Goal: Contribute content: Contribute content

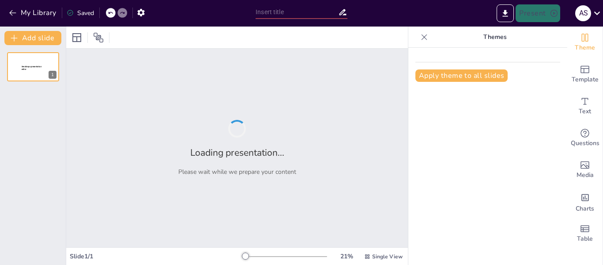
type input "Definición de Calidad según Normativas: Un Enfoque Técnico"
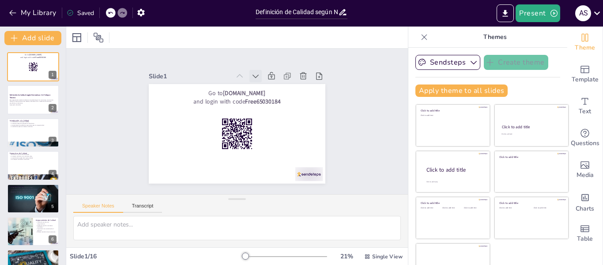
click at [255, 73] on icon at bounding box center [260, 78] width 10 height 10
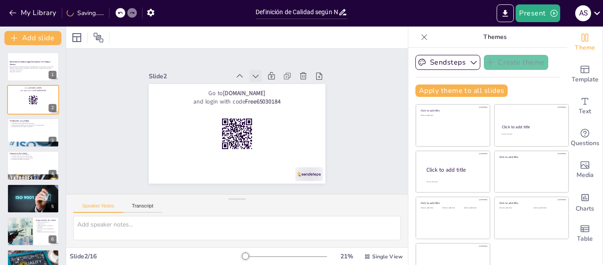
click at [253, 75] on icon at bounding box center [256, 77] width 6 height 4
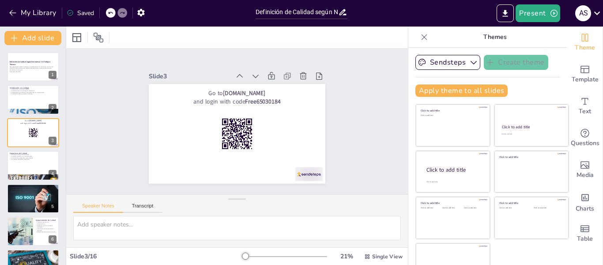
click at [253, 75] on icon at bounding box center [256, 77] width 6 height 4
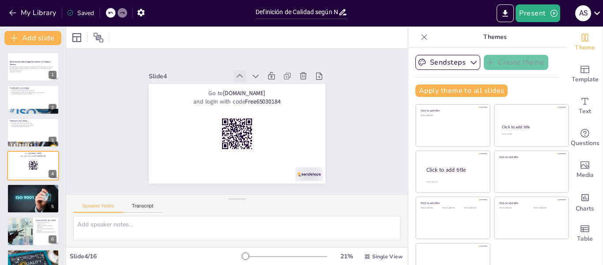
click at [235, 74] on icon at bounding box center [239, 76] width 9 height 9
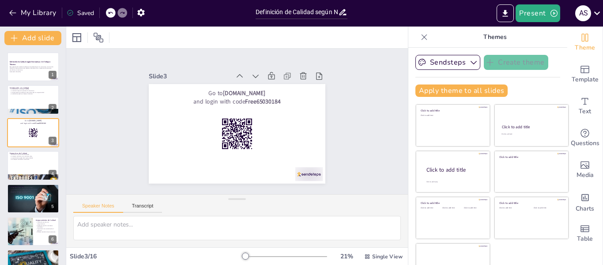
click at [235, 74] on icon at bounding box center [239, 76] width 9 height 9
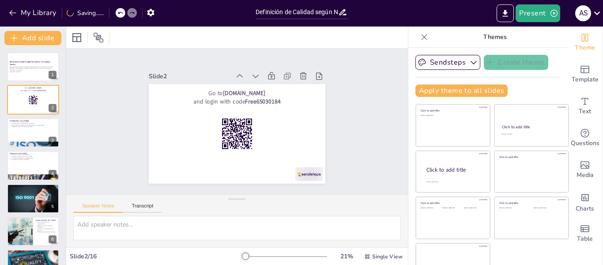
click at [263, 83] on icon at bounding box center [269, 89] width 12 height 12
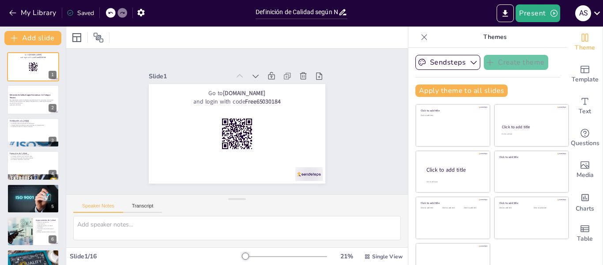
click at [240, 74] on icon at bounding box center [245, 77] width 10 height 10
click at [28, 101] on p "Esta presentación aborda la definición de calidad según las normativas, el cont…" at bounding box center [33, 100] width 48 height 5
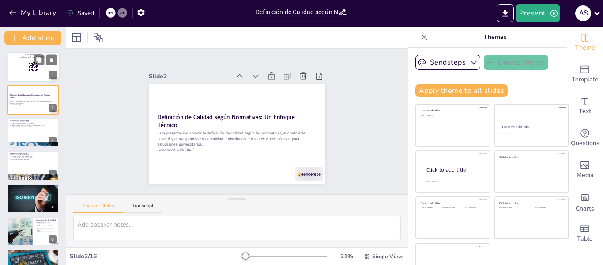
click at [22, 72] on div at bounding box center [33, 67] width 53 height 30
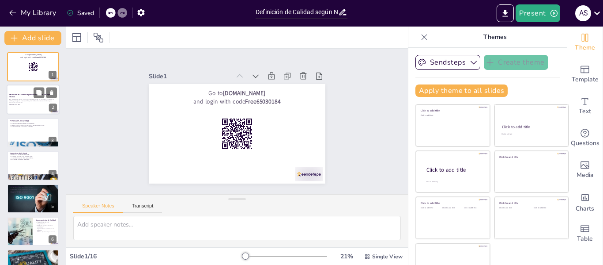
click at [22, 108] on div at bounding box center [33, 100] width 53 height 30
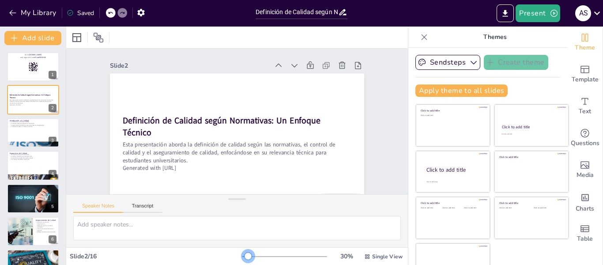
click at [245, 254] on div at bounding box center [248, 255] width 7 height 7
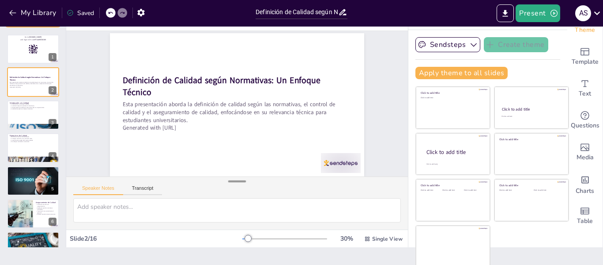
scroll to position [20, 0]
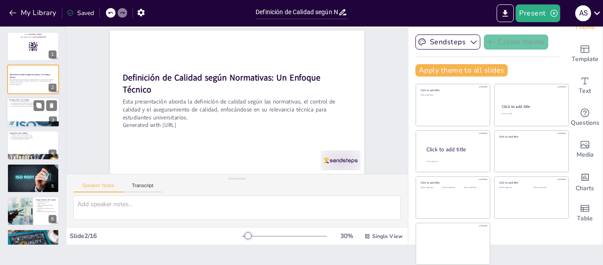
checkbox input "true"
click at [14, 102] on p "La calidad impacta la satisfacción del cliente." at bounding box center [33, 103] width 48 height 2
type textarea "La calidad se puede evaluar mediante criterios específicos, lo que permite a la…"
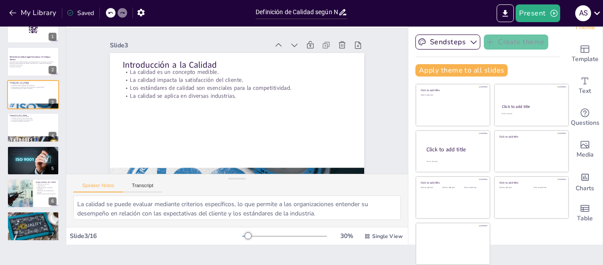
scroll to position [35, 0]
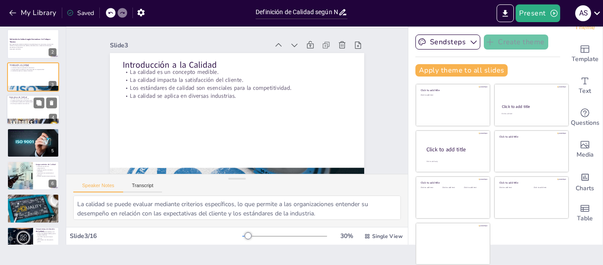
checkbox input "true"
click at [22, 107] on div at bounding box center [33, 110] width 53 height 30
type textarea "La norma ISO 9001 es ampliamente adoptada a nivel mundial, proporcionando un ma…"
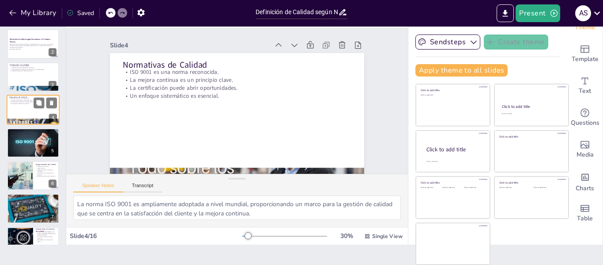
scroll to position [11, 0]
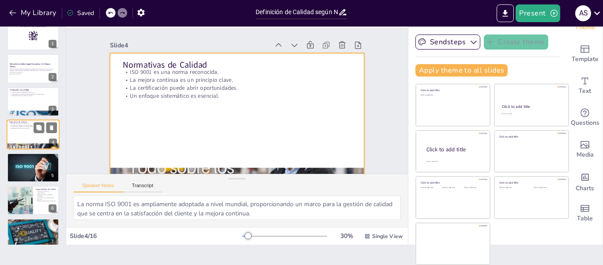
click at [17, 136] on div at bounding box center [33, 134] width 53 height 30
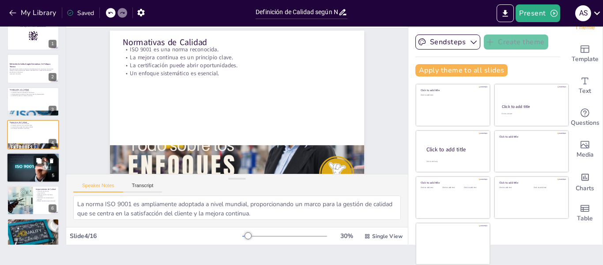
checkbox input "true"
click at [14, 165] on div at bounding box center [33, 167] width 53 height 30
type textarea "La inspección es una actividad fundamental en el control de calidad, donde se r…"
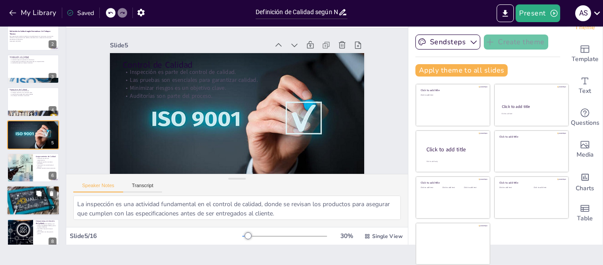
checkbox input "true"
click at [21, 197] on div at bounding box center [33, 199] width 53 height 35
type textarea "La satisfacción del cliente es un indicador clave de éxito comercial, y las org…"
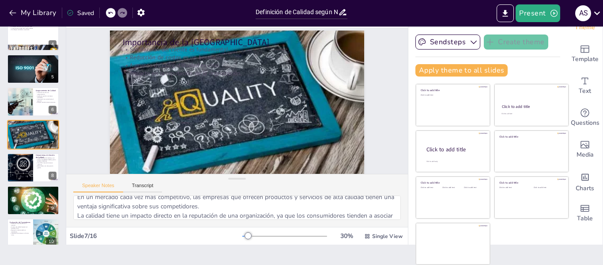
scroll to position [58, 0]
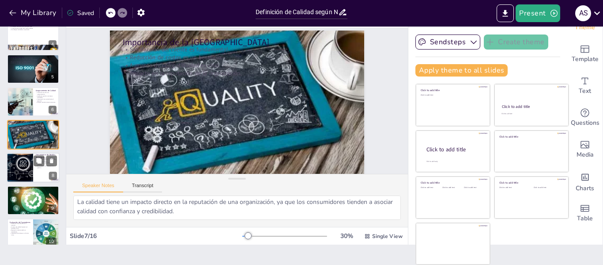
checkbox input "true"
click at [17, 169] on div at bounding box center [20, 167] width 74 height 30
type textarea "El Diagrama de Pareto es una herramienta visual que ayuda a identificar las cau…"
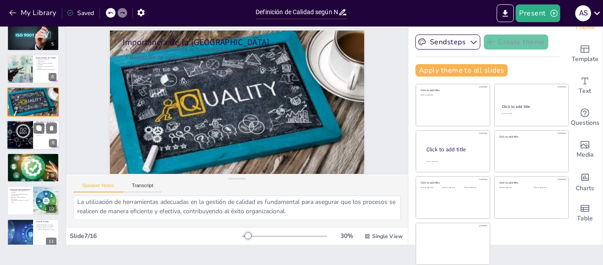
scroll to position [0, 0]
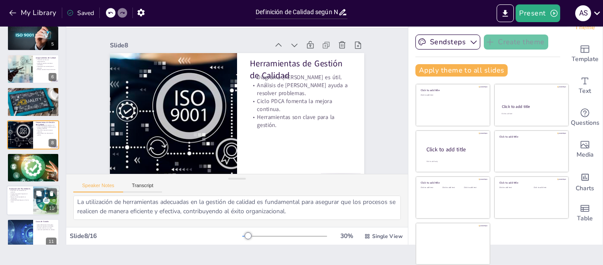
checkbox input "true"
click at [16, 204] on div at bounding box center [33, 201] width 53 height 30
type textarea "La evaluación de proveedores asegura que los insumos utilizados en la producció…"
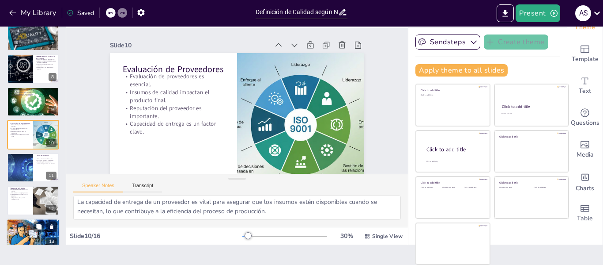
checkbox input "true"
click at [18, 231] on div at bounding box center [33, 233] width 53 height 30
type textarea "Un enfoque sistemático hacia la calidad asegura que todos los aspectos de la or…"
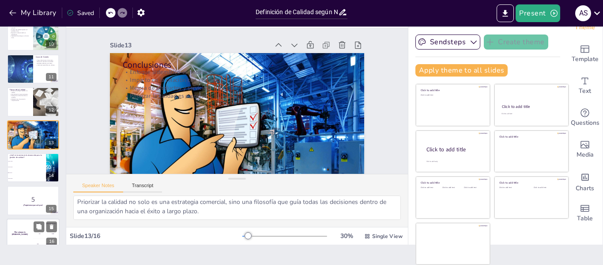
scroll to position [317, 0]
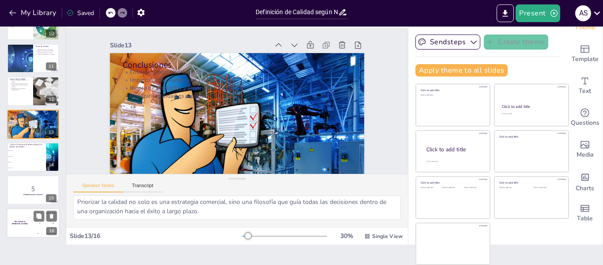
checkbox input "true"
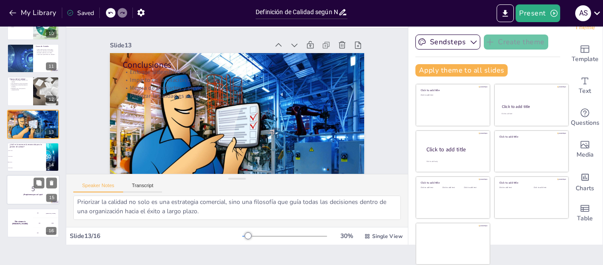
checkbox input "true"
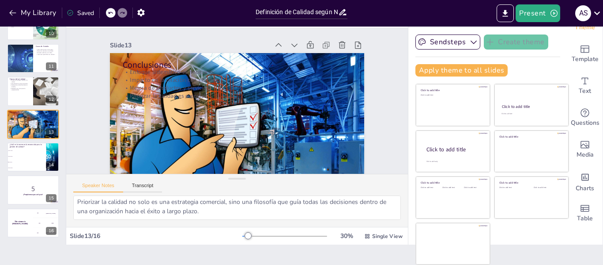
checkbox input "true"
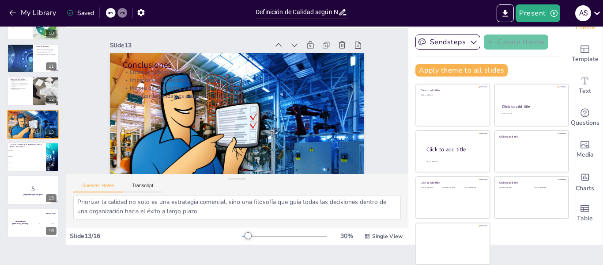
checkbox input "true"
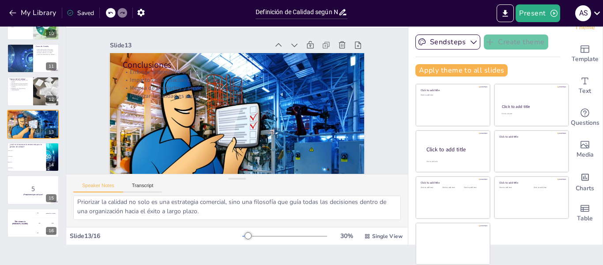
checkbox input "true"
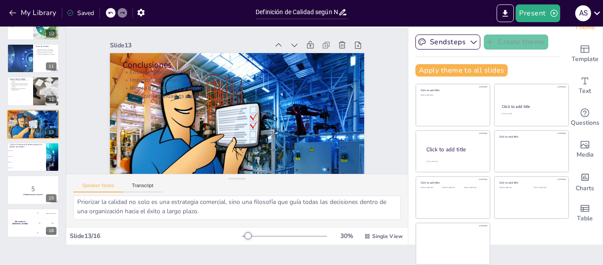
checkbox input "true"
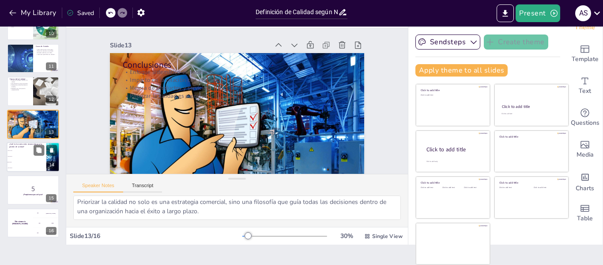
checkbox input "true"
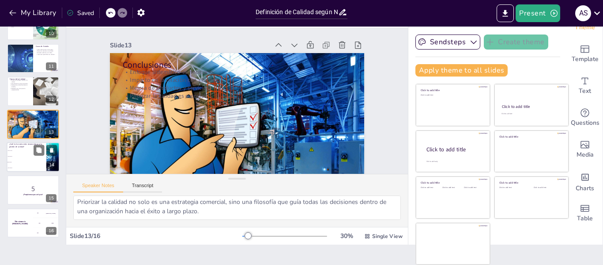
checkbox input "true"
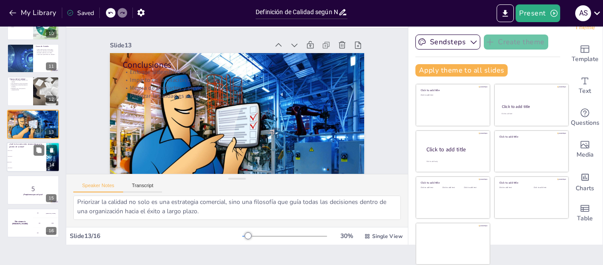
checkbox input "true"
click at [28, 155] on li "ISO 50001" at bounding box center [27, 156] width 40 height 6
type textarea "La respuesta correcta es ISO 9001, que se menciona en la diapositiva "Normativa…"
checkbox input "true"
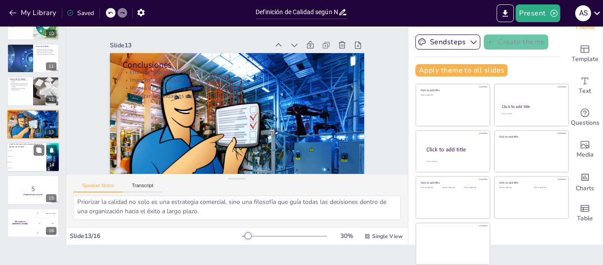
checkbox input "true"
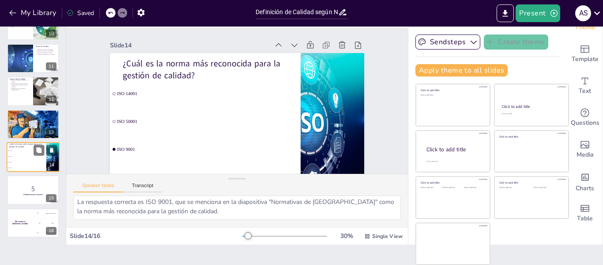
checkbox input "true"
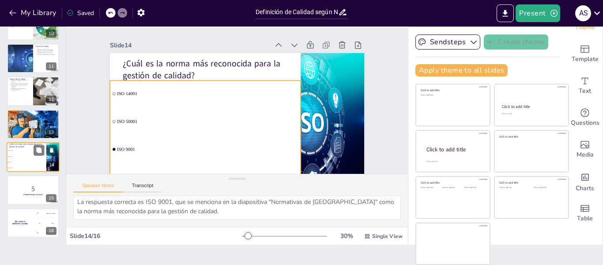
checkbox input "true"
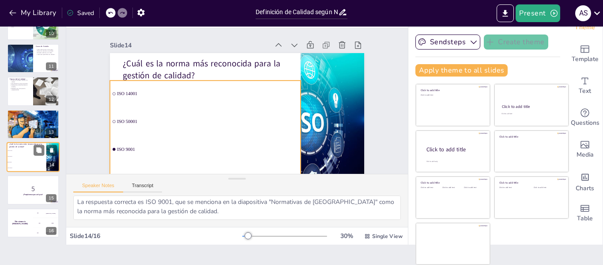
checkbox input "true"
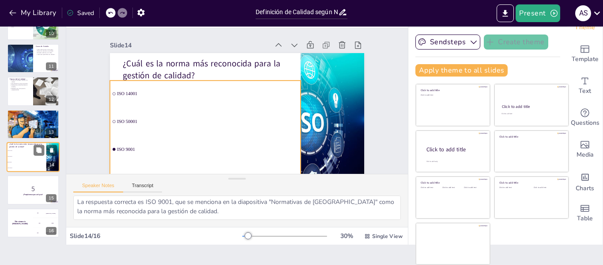
checkbox input "true"
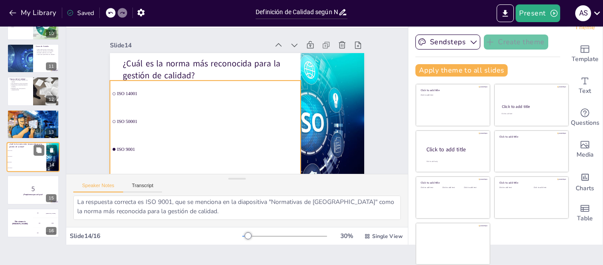
checkbox input "true"
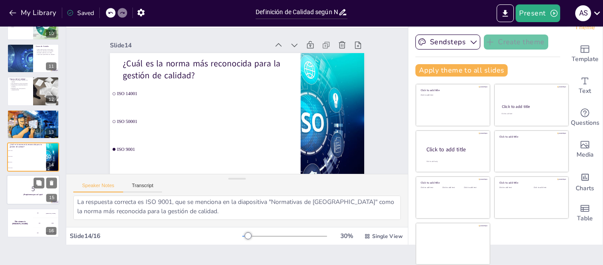
checkbox input "true"
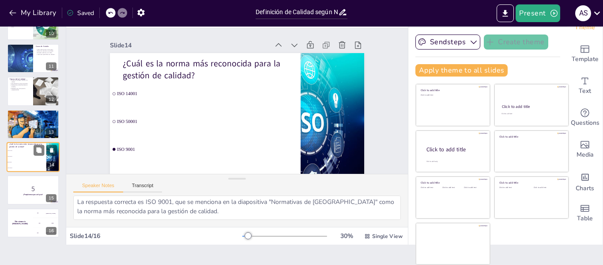
checkbox input "true"
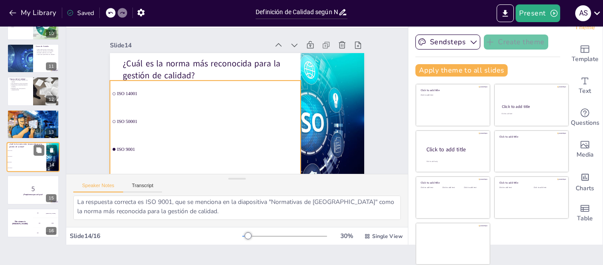
checkbox input "true"
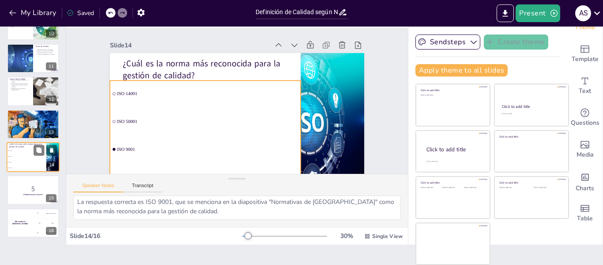
checkbox input "true"
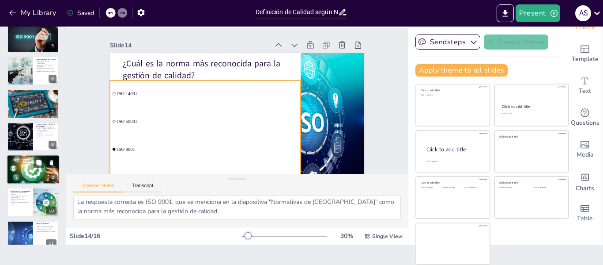
checkbox input "true"
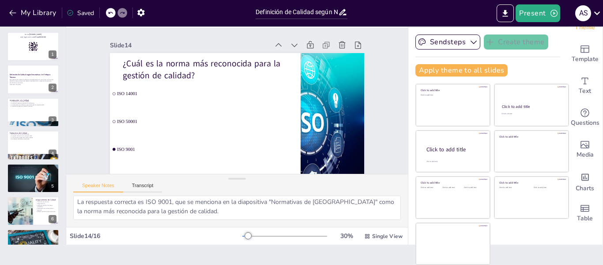
checkbox input "true"
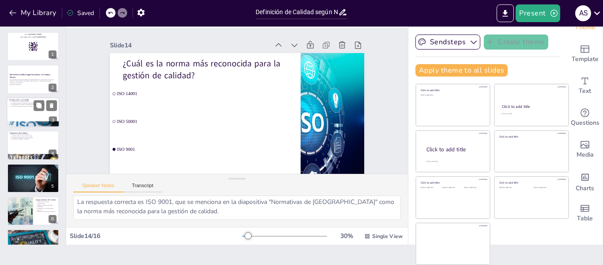
checkbox input "true"
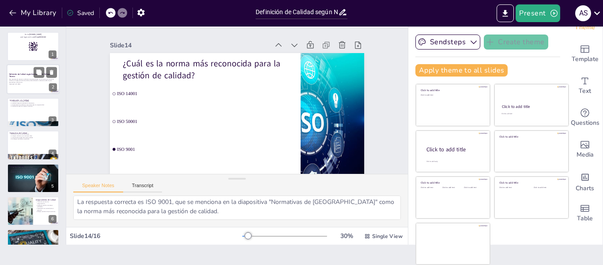
checkbox input "true"
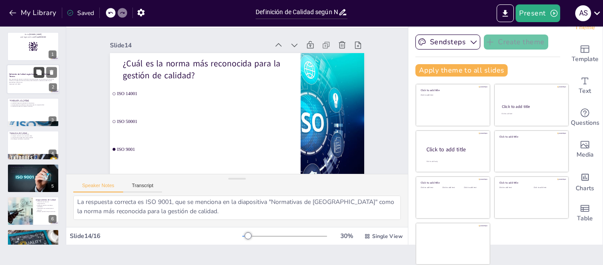
checkbox input "true"
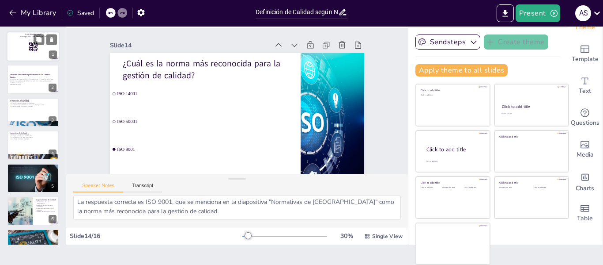
checkbox input "true"
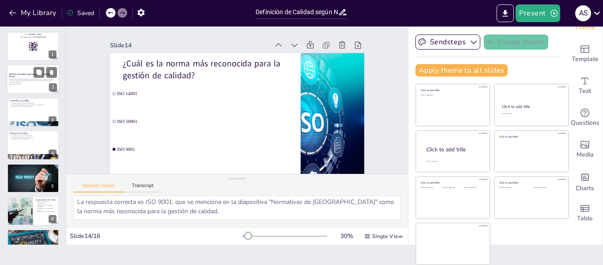
checkbox input "true"
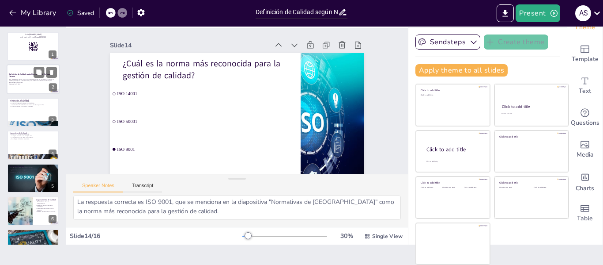
click at [33, 87] on div at bounding box center [33, 79] width 53 height 30
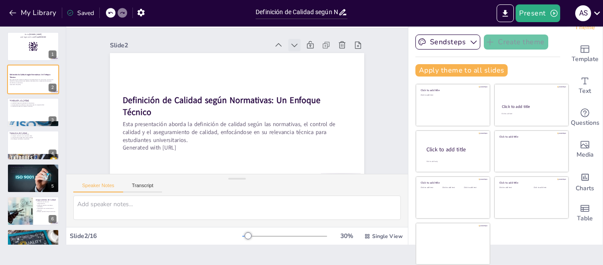
click at [295, 46] on icon at bounding box center [300, 51] width 10 height 10
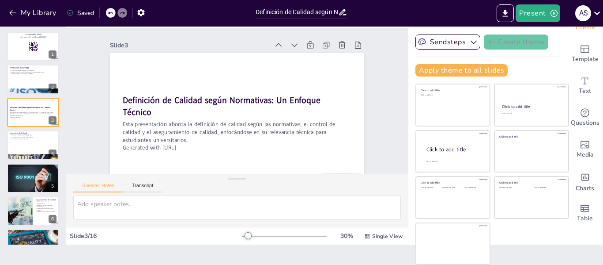
click at [295, 46] on icon at bounding box center [300, 51] width 10 height 10
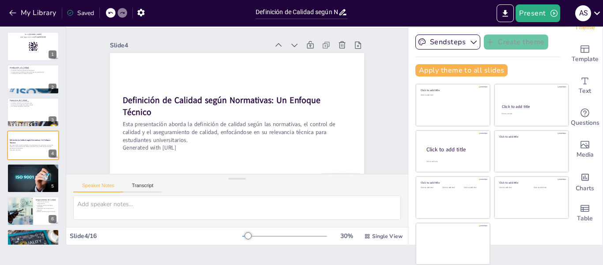
click at [303, 133] on icon at bounding box center [308, 138] width 11 height 11
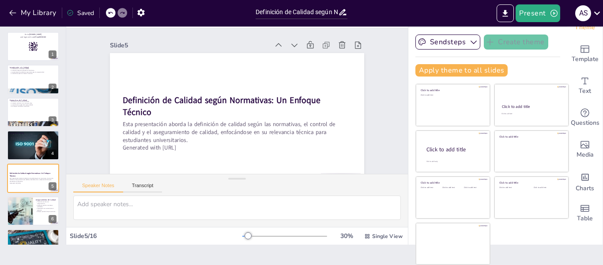
click at [295, 46] on icon at bounding box center [300, 51] width 10 height 10
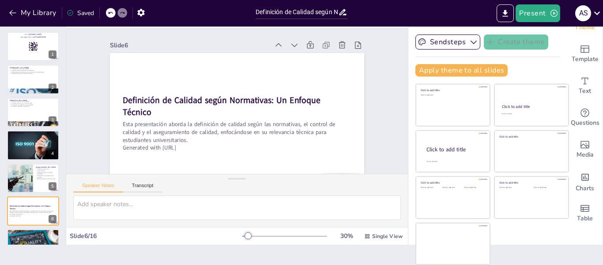
click at [290, 43] on icon at bounding box center [294, 45] width 9 height 9
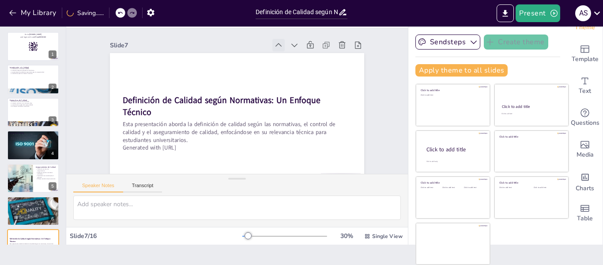
click at [280, 45] on icon at bounding box center [285, 50] width 10 height 10
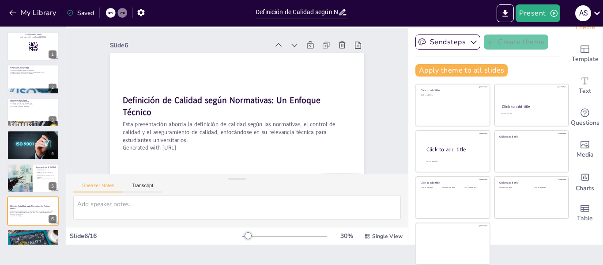
click at [299, 81] on icon at bounding box center [305, 87] width 12 height 12
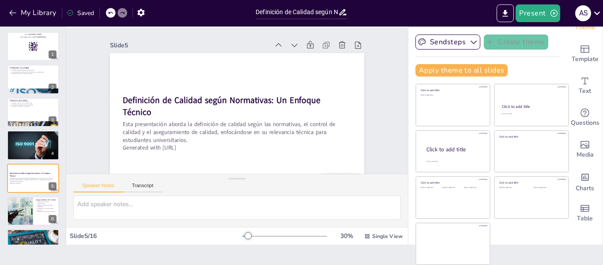
click at [274, 45] on icon at bounding box center [278, 45] width 9 height 9
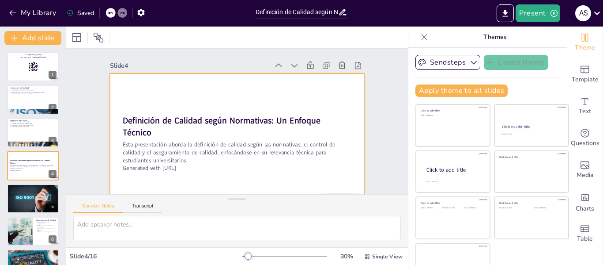
scroll to position [20, 0]
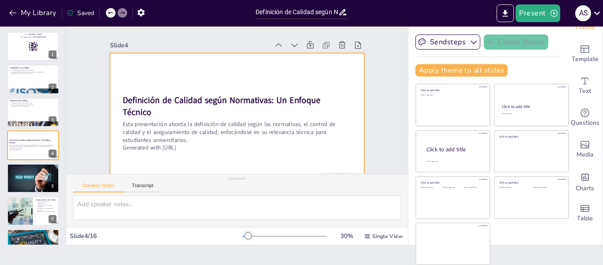
checkbox input "true"
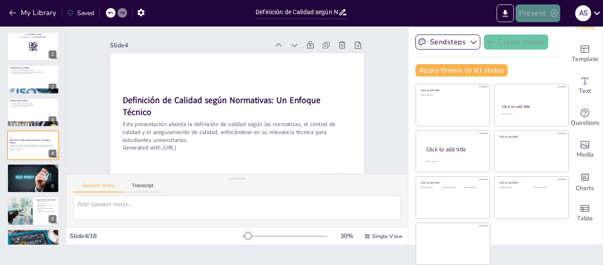
click at [536, 11] on button "Present" at bounding box center [538, 13] width 44 height 18
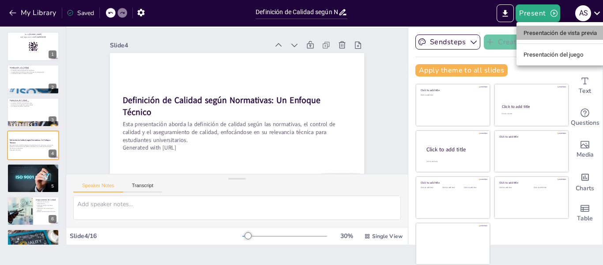
click at [546, 34] on font "Presentación de vista previa" at bounding box center [561, 33] width 74 height 7
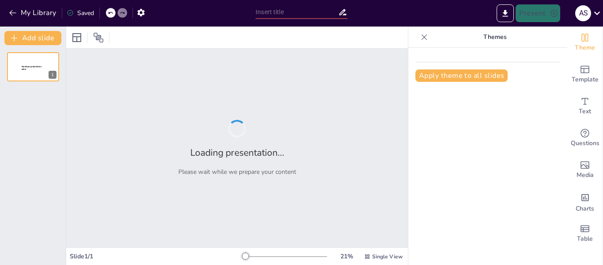
type input "Definición de Calidad según Normativas: Un Enfoque Técnico"
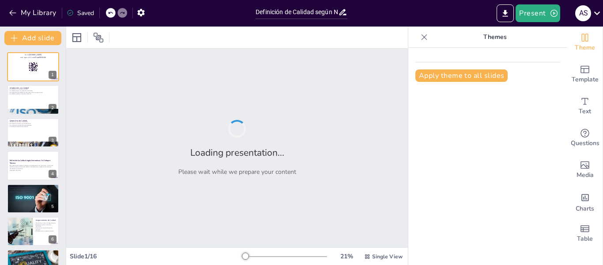
checkbox input "true"
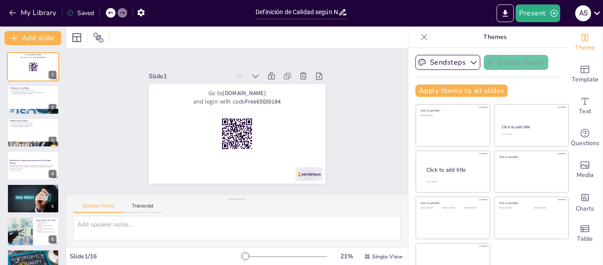
scroll to position [20, 0]
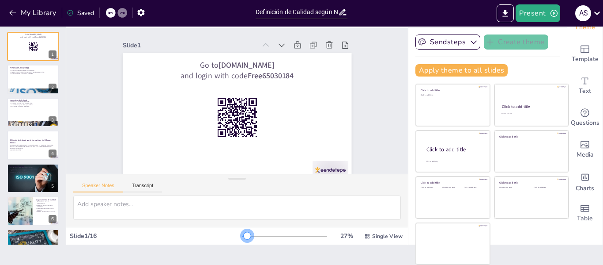
click at [244, 235] on div at bounding box center [247, 235] width 7 height 7
checkbox input "true"
click at [33, 80] on div at bounding box center [33, 79] width 53 height 30
type textarea "La calidad se puede evaluar mediante criterios específicos, lo que permite a la…"
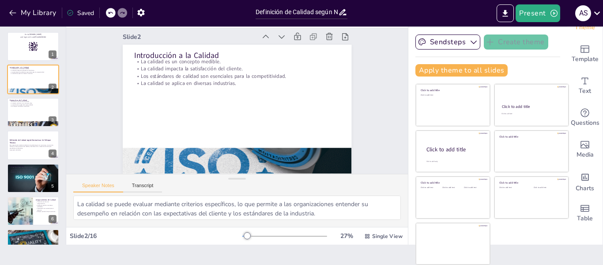
scroll to position [58, 0]
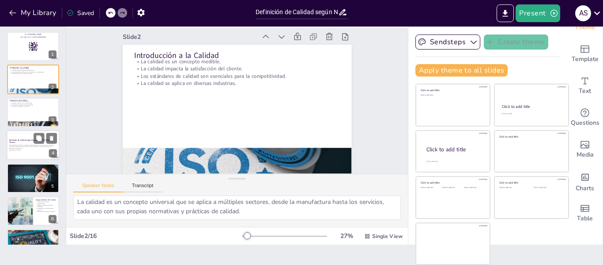
checkbox input "true"
click at [14, 150] on p "Generated with [URL]" at bounding box center [33, 150] width 48 height 2
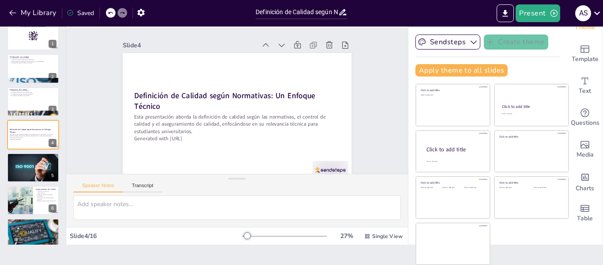
scroll to position [0, 0]
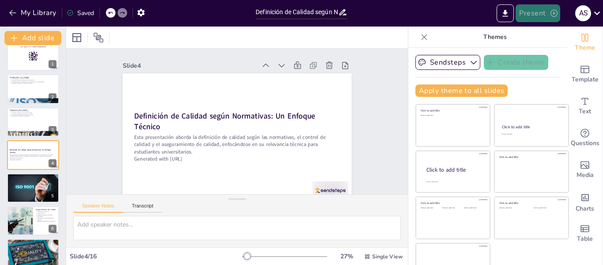
click at [555, 12] on icon "button" at bounding box center [554, 13] width 9 height 9
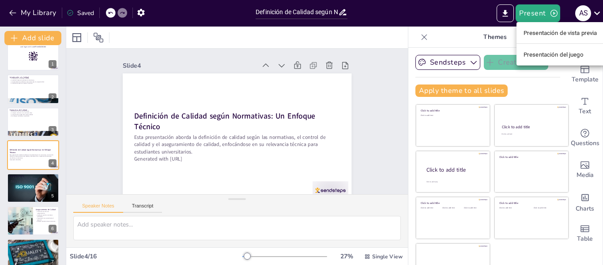
click at [549, 53] on font "Presentación del juego" at bounding box center [554, 54] width 60 height 7
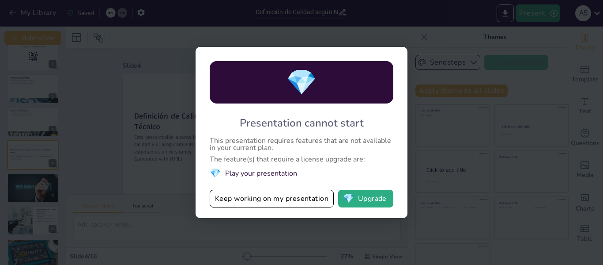
click at [97, 128] on div "💎 Presentation cannot start This presentation requires features that are not av…" at bounding box center [301, 132] width 603 height 265
click at [506, 9] on div "💎 Presentation cannot start This presentation requires features that are not av…" at bounding box center [301, 132] width 603 height 265
click at [545, 6] on div "💎 Presentation cannot start This presentation requires features that are not av…" at bounding box center [301, 132] width 603 height 265
click at [91, 158] on div "💎 Presentation cannot start This presentation requires features that are not av…" at bounding box center [301, 132] width 603 height 265
click at [291, 196] on button "Keep working on my presentation" at bounding box center [272, 198] width 124 height 18
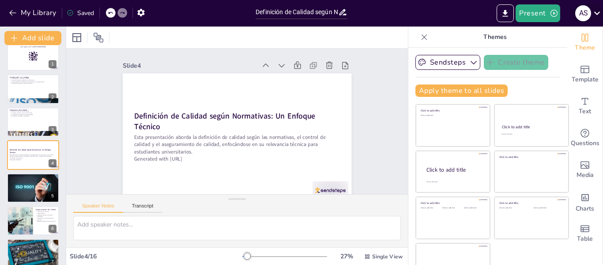
click at [600, 11] on icon at bounding box center [597, 13] width 12 height 12
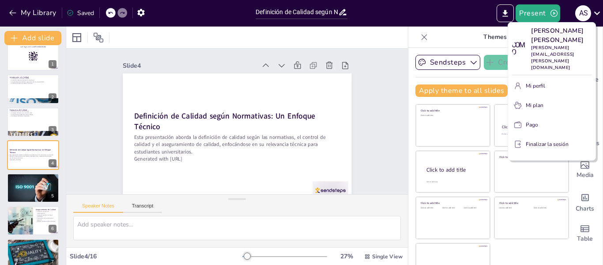
click at [478, 14] on div at bounding box center [301, 132] width 603 height 265
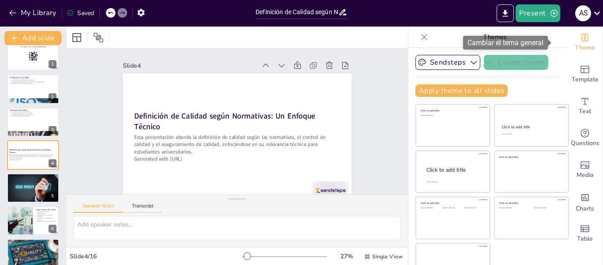
click at [582, 40] on icon "Change the overall theme" at bounding box center [585, 38] width 7 height 8
click at [530, 42] on font "Cambiar el tema general" at bounding box center [506, 42] width 76 height 8
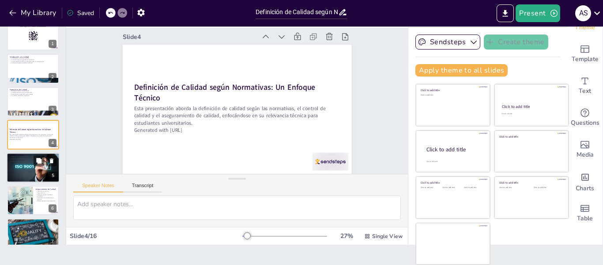
scroll to position [15, 0]
checkbox input "true"
click at [27, 167] on div at bounding box center [33, 167] width 53 height 30
type textarea "La inspección es una actividad fundamental en el control de calidad, donde se r…"
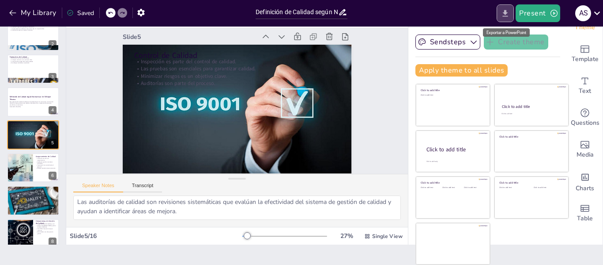
click at [506, 11] on icon "Export to PowerPoint" at bounding box center [505, 13] width 5 height 7
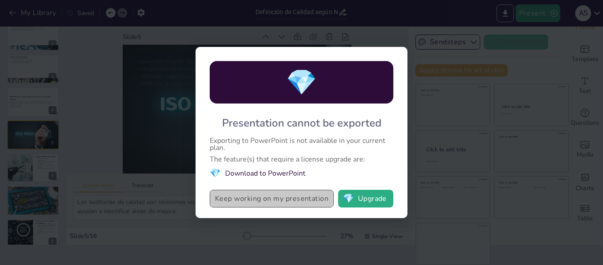
click at [319, 202] on button "Keep working on my presentation" at bounding box center [272, 198] width 124 height 18
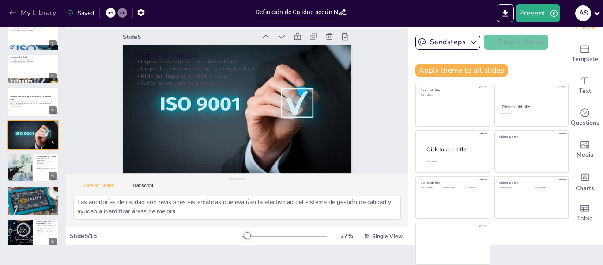
checkbox input "true"
click at [144, 17] on button "button" at bounding box center [141, 12] width 16 height 16
click at [143, 13] on icon "button" at bounding box center [140, 12] width 9 height 9
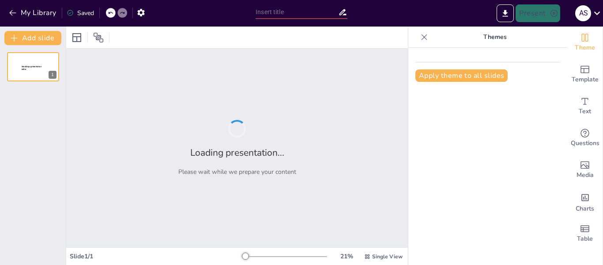
type input "Definición de Calidad según Normativas: Un Enfoque Técnico"
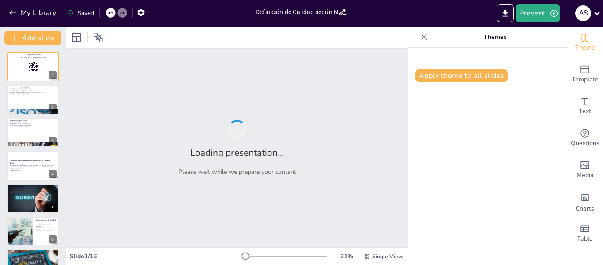
checkbox input "true"
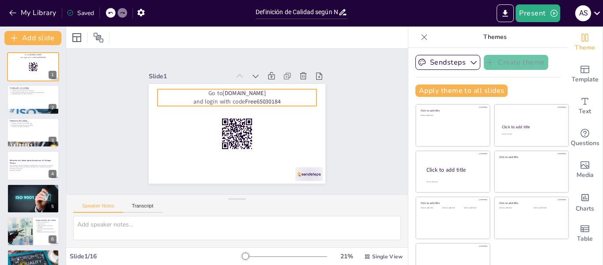
checkbox input "true"
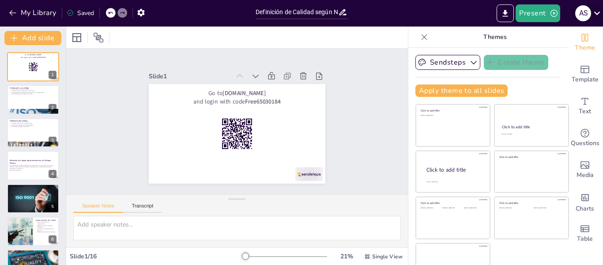
click at [600, 10] on icon at bounding box center [597, 13] width 12 height 12
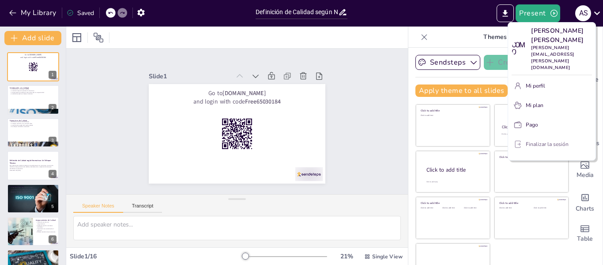
click at [549, 140] on font "Finalizar la sesión" at bounding box center [547, 143] width 43 height 7
